Goal: Communication & Community: Answer question/provide support

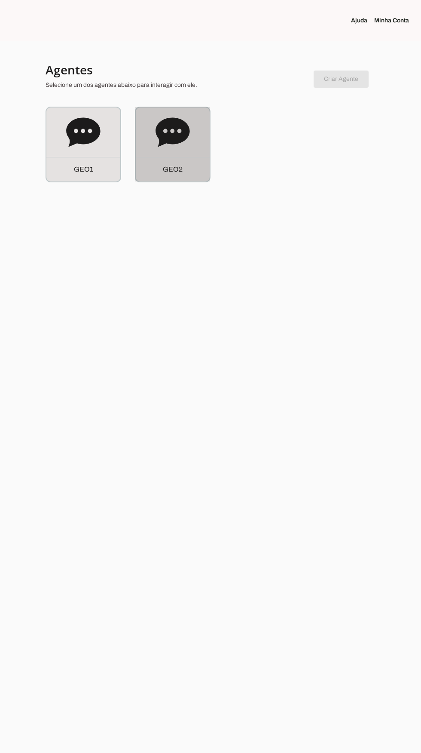
click at [187, 136] on icon at bounding box center [173, 131] width 34 height 29
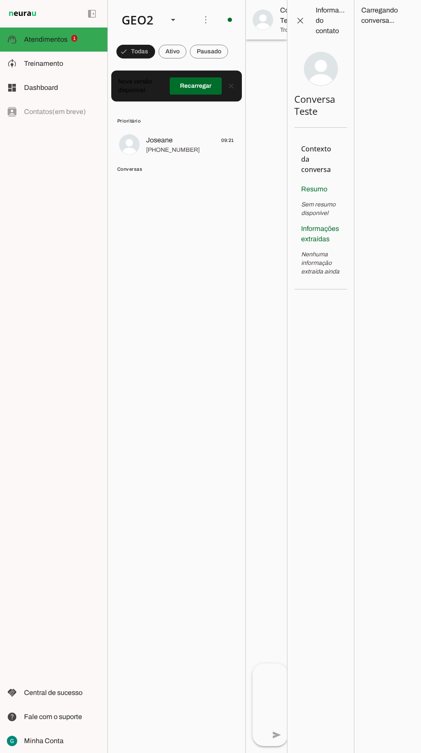
click at [215, 86] on span at bounding box center [196, 86] width 52 height 21
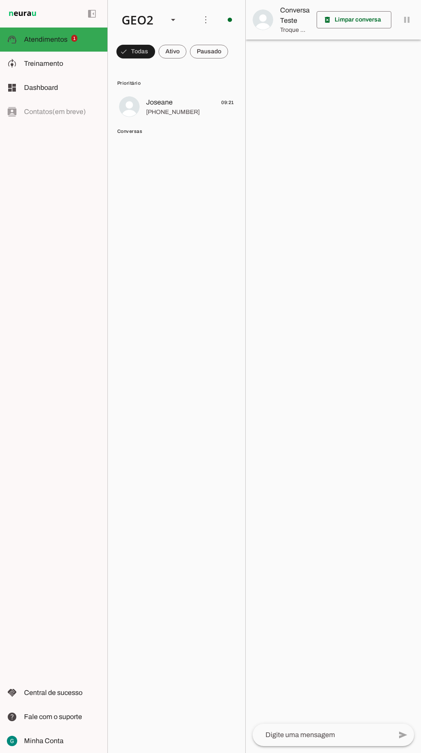
click at [199, 110] on span "[PHONE_NUMBER]" at bounding box center [190, 112] width 88 height 9
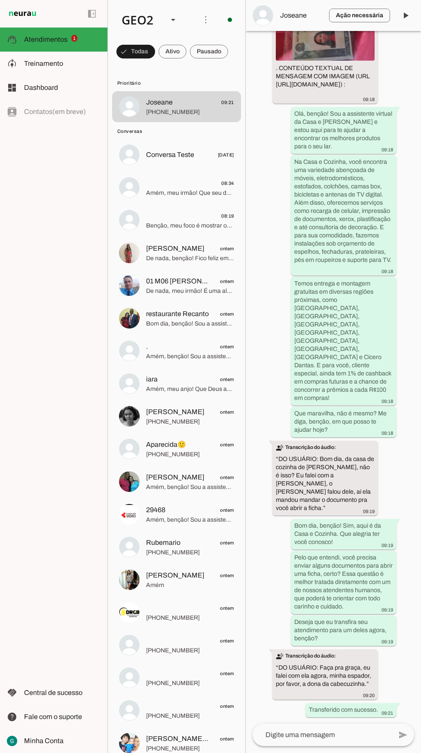
scroll to position [549, 0]
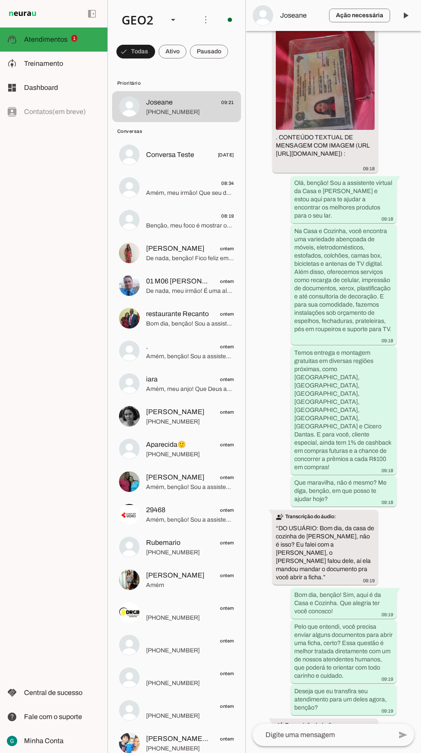
click at [414, 14] on span at bounding box center [405, 15] width 21 height 21
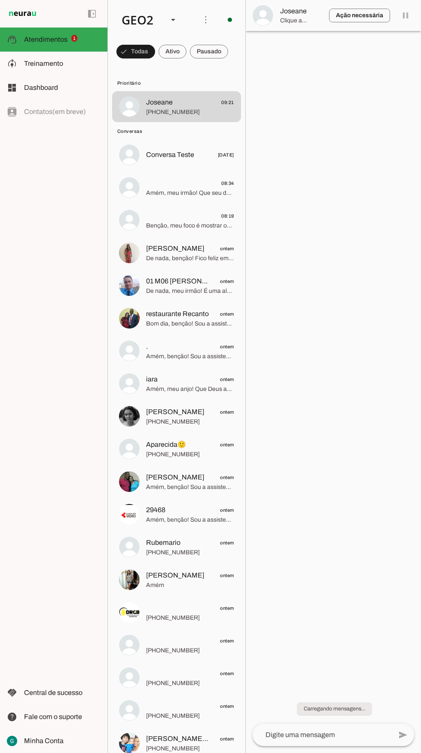
scroll to position [0, 0]
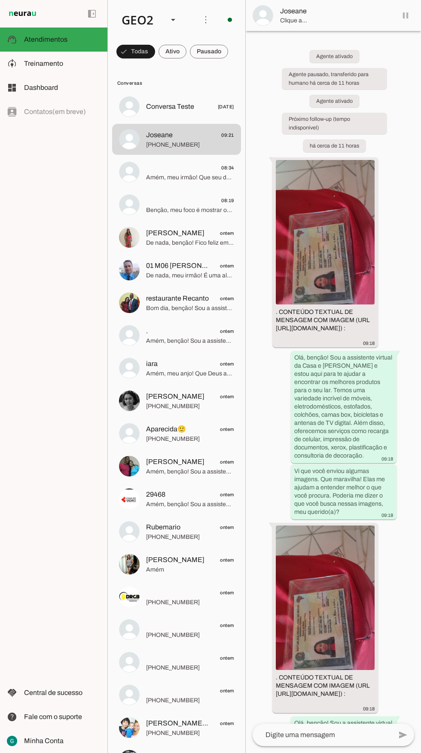
click at [219, 50] on span at bounding box center [209, 51] width 38 height 21
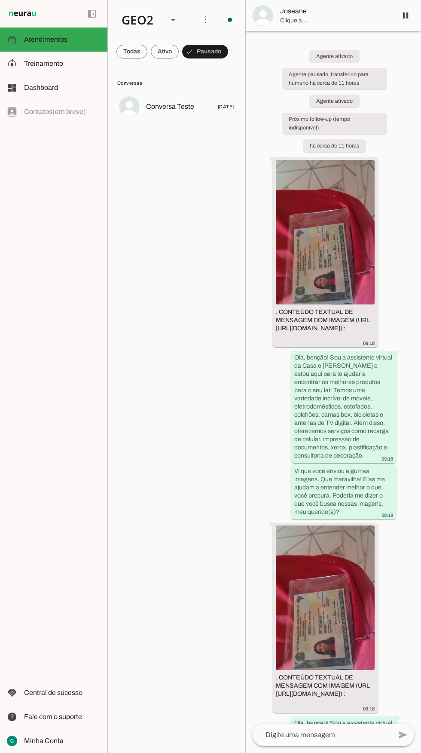
click at [150, 9] on div "GEO2" at bounding box center [138, 19] width 46 height 29
click at [236, 50] on slot at bounding box center [263, 55] width 55 height 10
type md-outlined-select "00zDXm0alVRWuMV8ioHb"
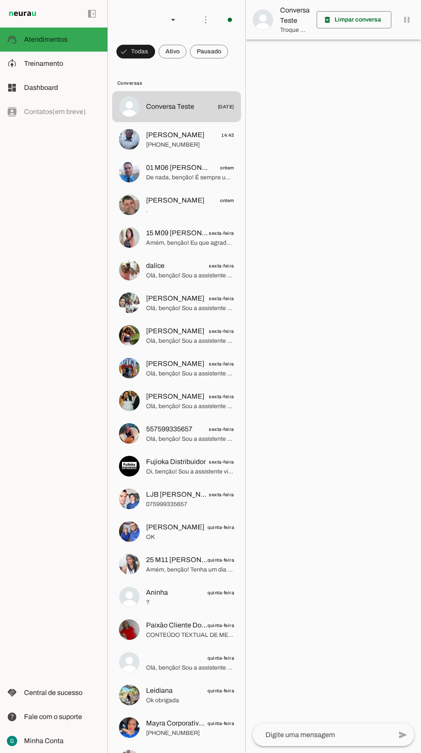
click at [208, 55] on span at bounding box center [209, 51] width 38 height 21
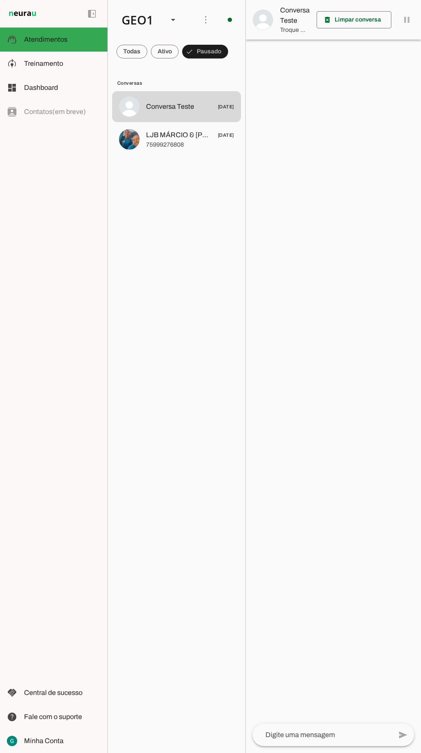
click at [131, 52] on span at bounding box center [132, 51] width 31 height 21
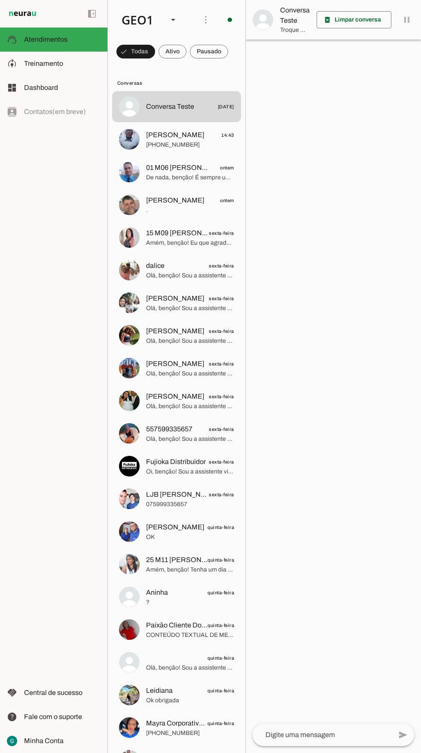
click at [192, 131] on span "[PERSON_NAME]" at bounding box center [175, 135] width 58 height 10
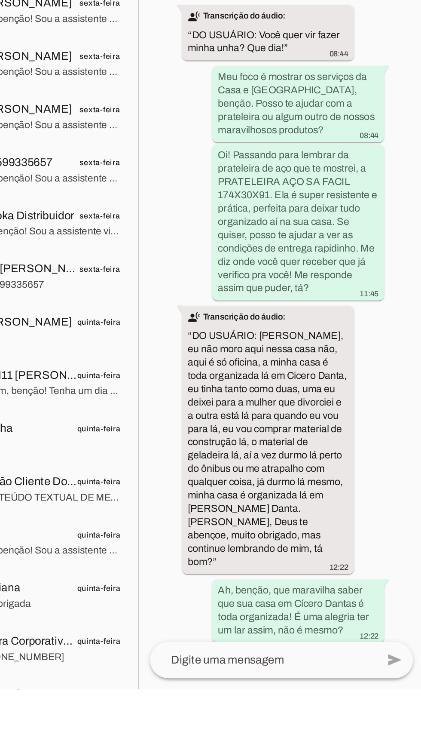
scroll to position [0, 1]
